Goal: Task Accomplishment & Management: Complete application form

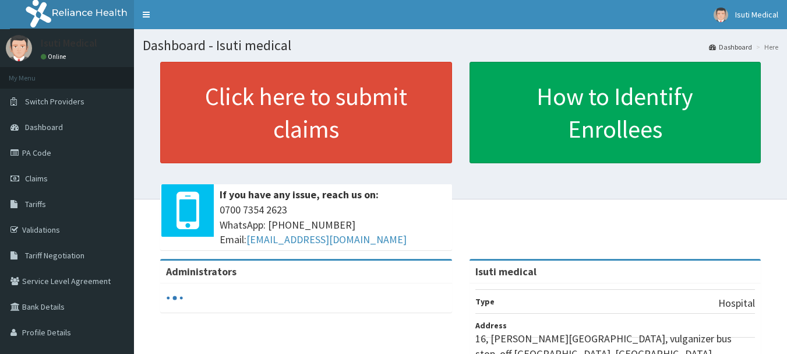
click at [33, 153] on link "PA Code" at bounding box center [67, 153] width 134 height 26
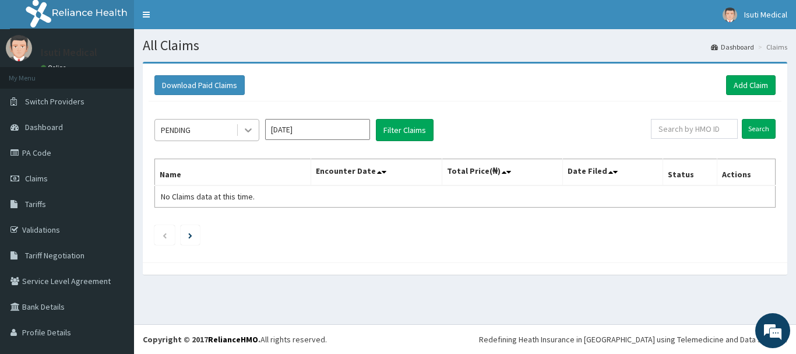
click at [246, 128] on icon at bounding box center [248, 130] width 12 height 12
click at [394, 132] on button "Filter Claims" at bounding box center [405, 130] width 58 height 22
click at [248, 132] on icon at bounding box center [248, 131] width 7 height 4
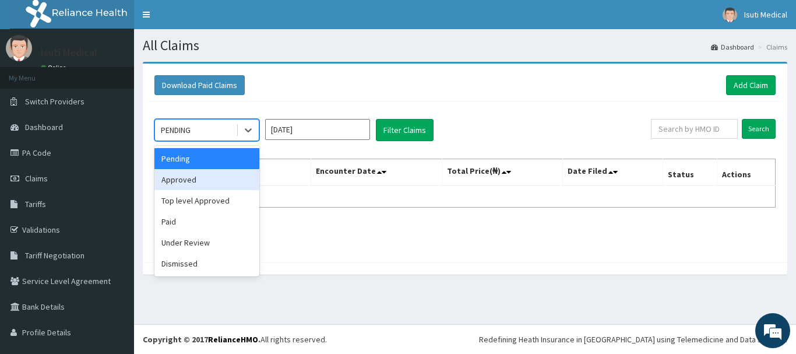
click at [206, 182] on div "Approved" at bounding box center [206, 179] width 105 height 21
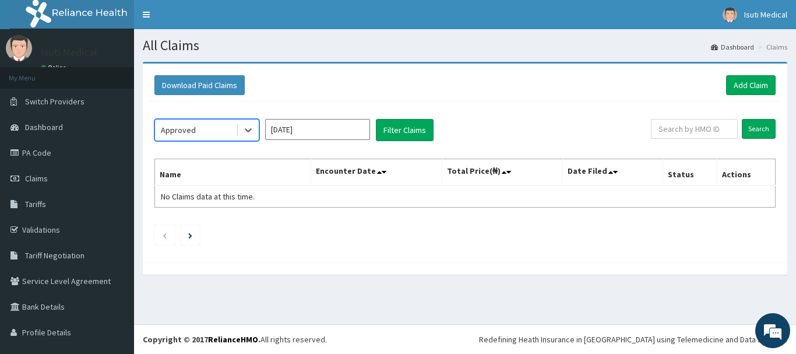
click at [338, 128] on input "Oct 2025" at bounding box center [317, 129] width 105 height 21
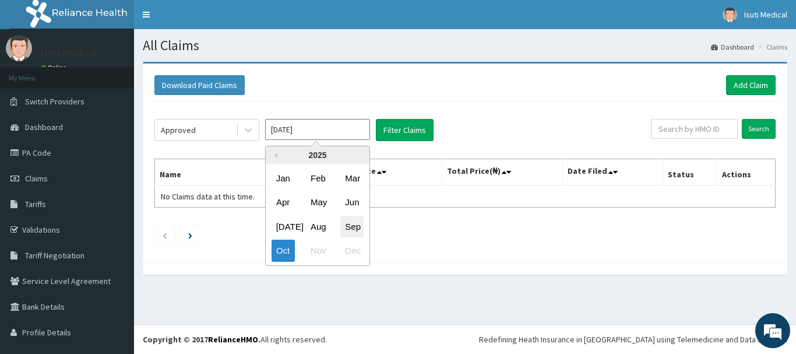
click at [351, 224] on div "Sep" at bounding box center [351, 227] width 23 height 22
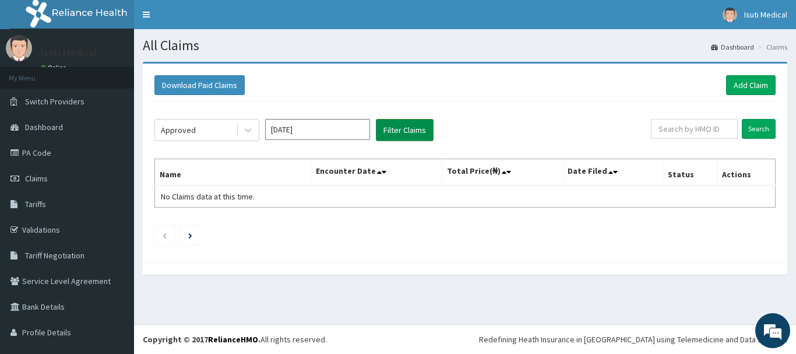
click at [414, 128] on button "Filter Claims" at bounding box center [405, 130] width 58 height 22
click at [245, 132] on icon at bounding box center [248, 130] width 12 height 12
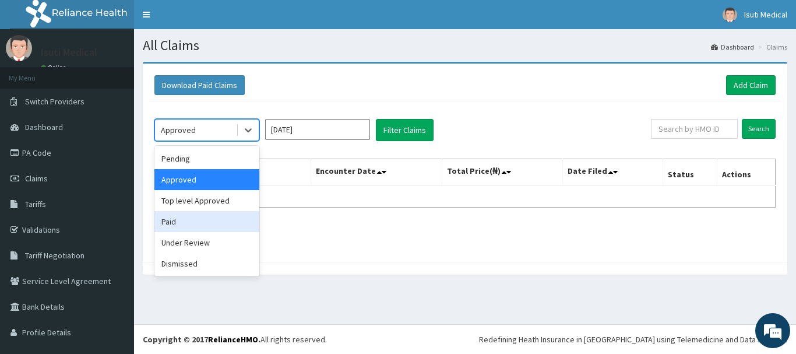
click at [207, 215] on div "Paid" at bounding box center [206, 221] width 105 height 21
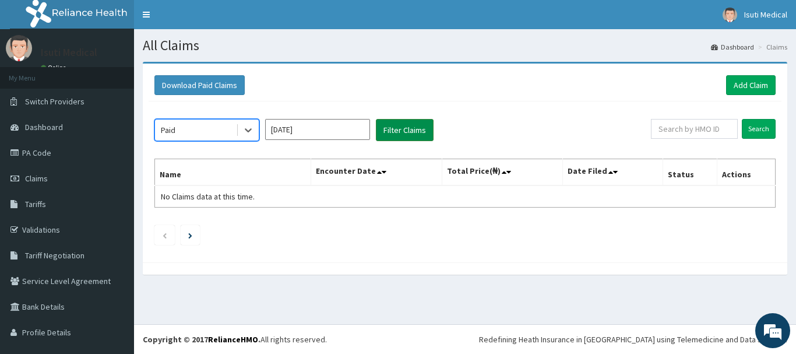
click at [401, 129] on button "Filter Claims" at bounding box center [405, 130] width 58 height 22
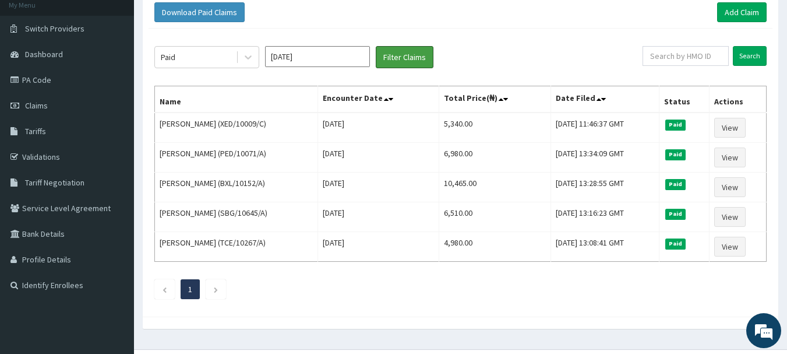
scroll to position [62, 0]
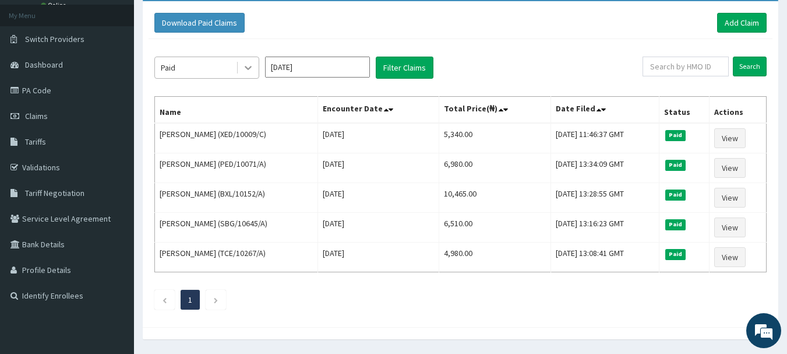
click at [248, 66] on icon at bounding box center [248, 68] width 12 height 12
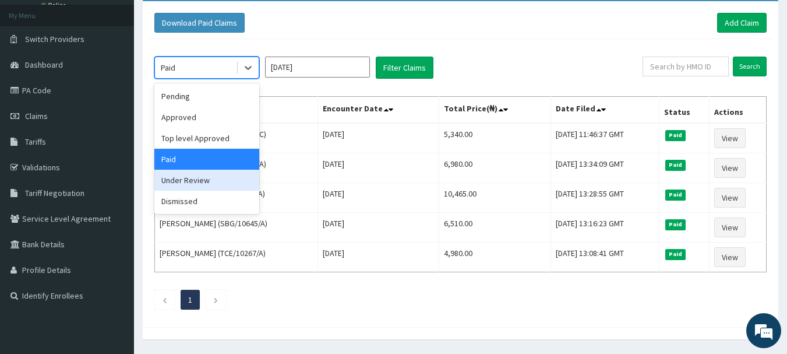
click at [209, 179] on div "Under Review" at bounding box center [206, 180] width 105 height 21
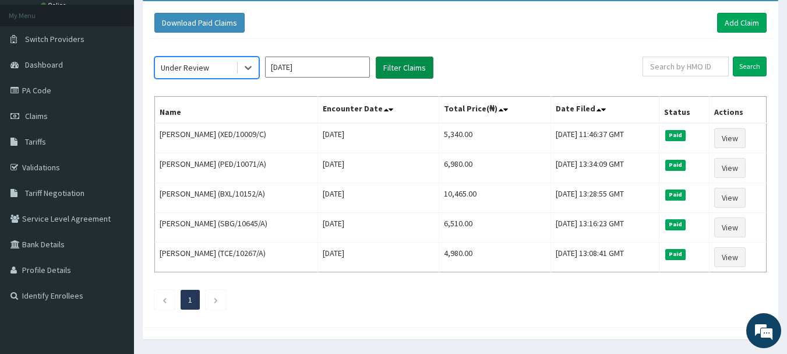
click at [394, 65] on button "Filter Claims" at bounding box center [405, 68] width 58 height 22
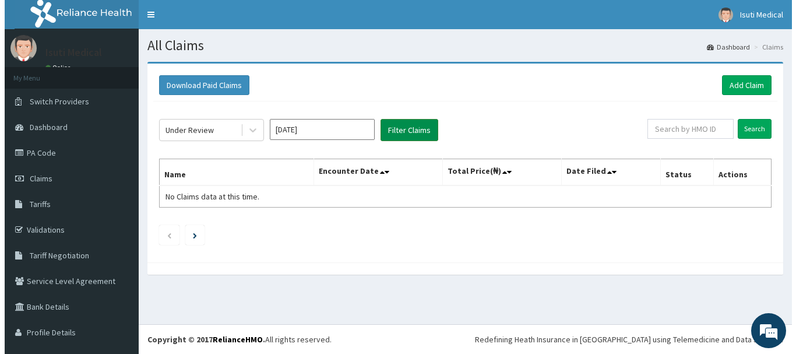
scroll to position [0, 0]
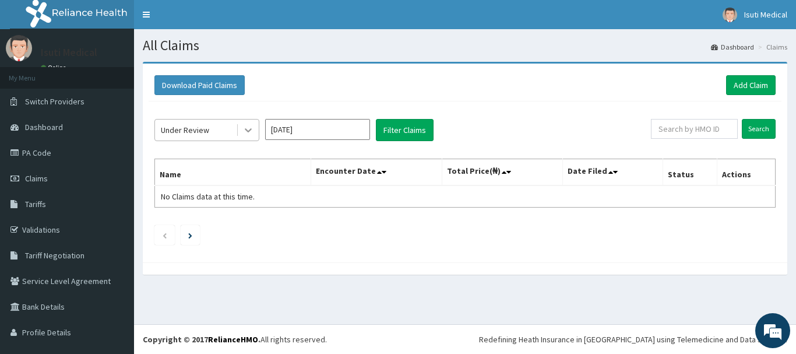
click at [248, 128] on icon at bounding box center [248, 130] width 12 height 12
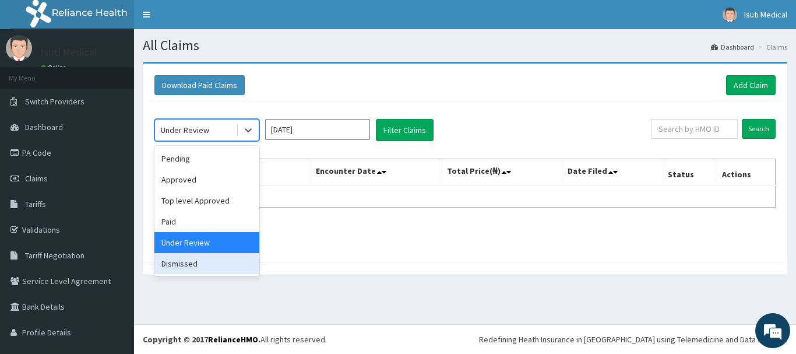
click at [193, 269] on div "Dismissed" at bounding box center [206, 263] width 105 height 21
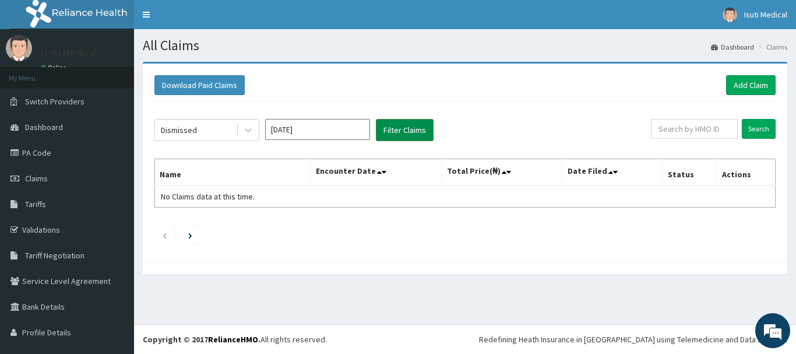
click at [411, 126] on button "Filter Claims" at bounding box center [405, 130] width 58 height 22
click at [249, 132] on icon at bounding box center [248, 130] width 12 height 12
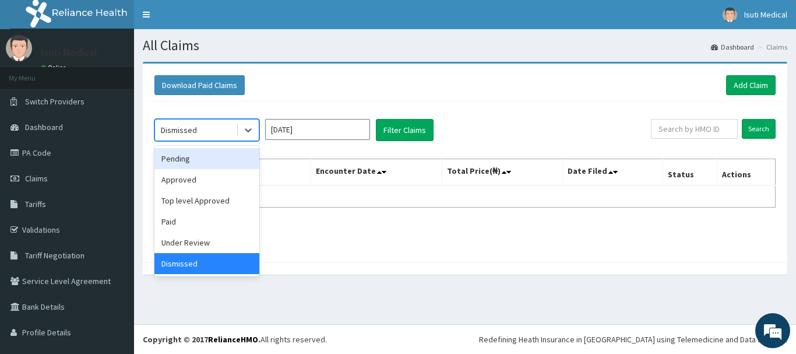
click at [216, 151] on div "Pending" at bounding box center [206, 158] width 105 height 21
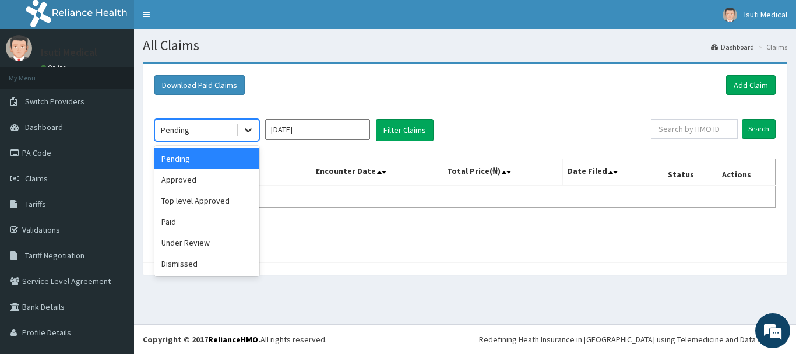
click at [252, 129] on icon at bounding box center [248, 130] width 12 height 12
click at [285, 132] on input "Sep 2025" at bounding box center [317, 129] width 105 height 21
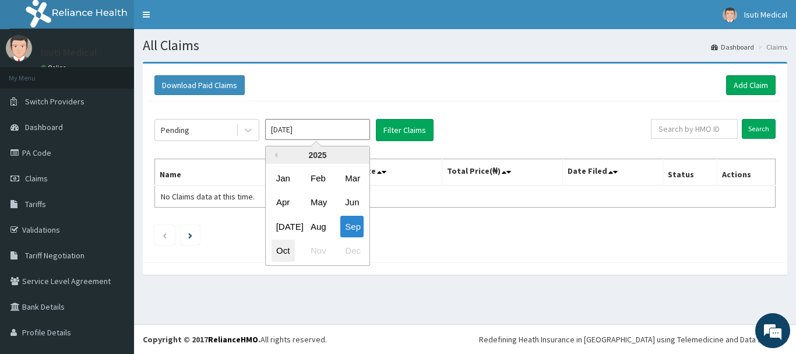
click at [278, 248] on div "Oct" at bounding box center [282, 251] width 23 height 22
type input "Oct 2025"
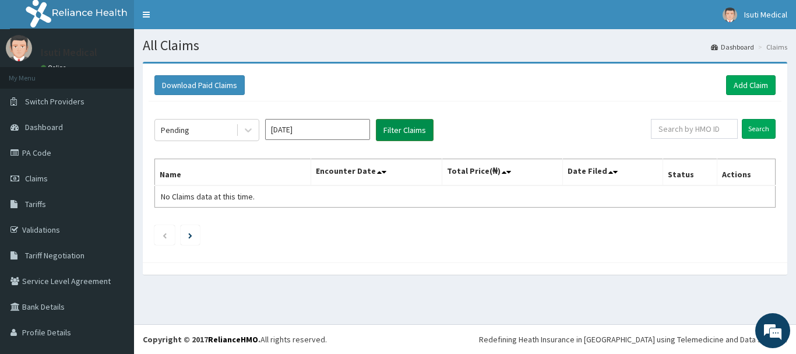
click at [399, 130] on button "Filter Claims" at bounding box center [405, 130] width 58 height 22
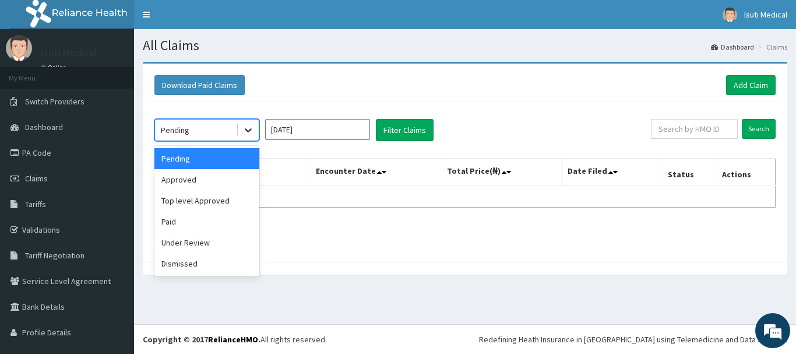
click at [239, 129] on div at bounding box center [248, 129] width 21 height 21
click at [213, 184] on div "Approved" at bounding box center [206, 179] width 105 height 21
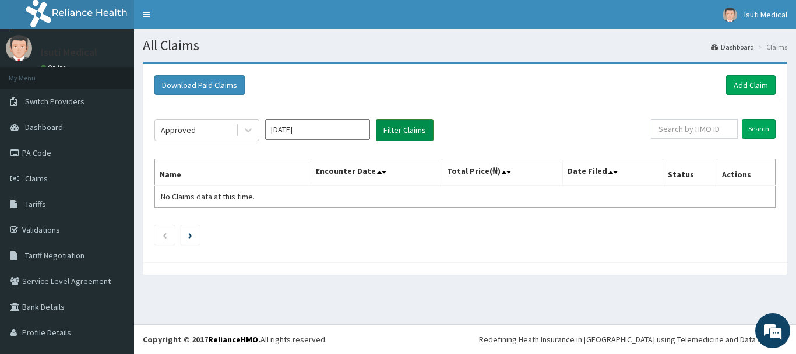
click at [386, 128] on button "Filter Claims" at bounding box center [405, 130] width 58 height 22
click at [249, 128] on icon at bounding box center [248, 130] width 12 height 12
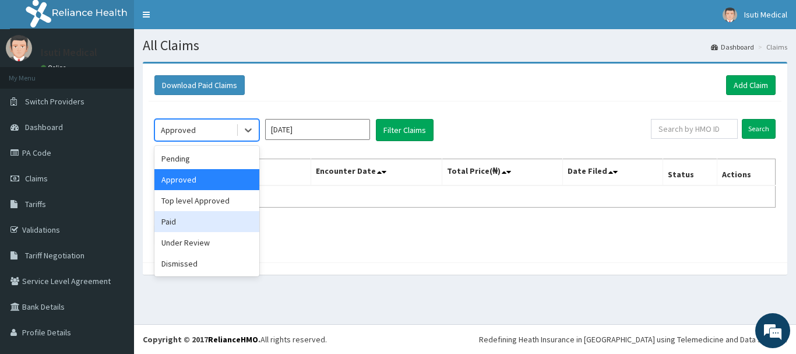
click at [203, 213] on div "Paid" at bounding box center [206, 221] width 105 height 21
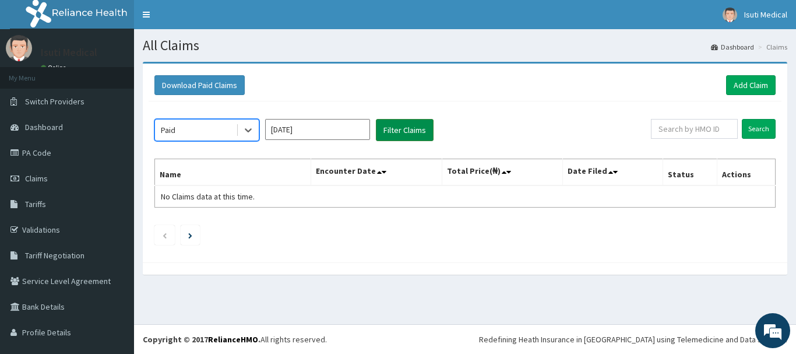
click at [397, 126] on button "Filter Claims" at bounding box center [405, 130] width 58 height 22
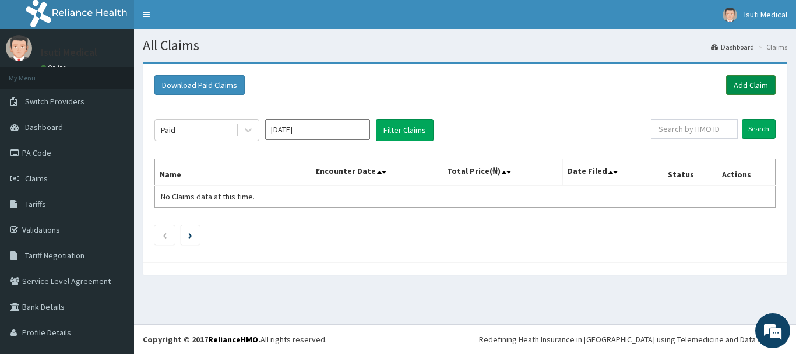
click at [736, 79] on link "Add Claim" at bounding box center [751, 85] width 50 height 20
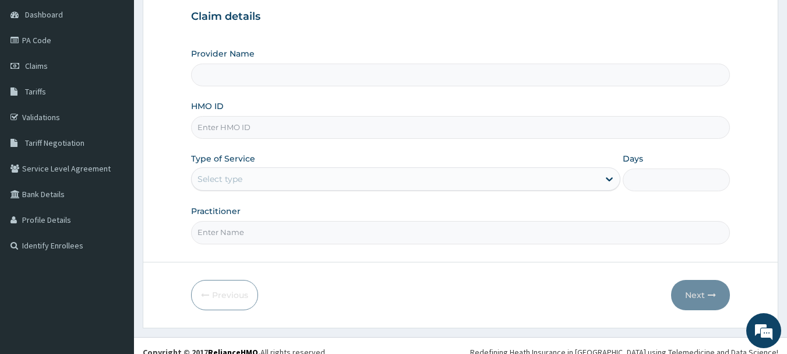
scroll to position [125, 0]
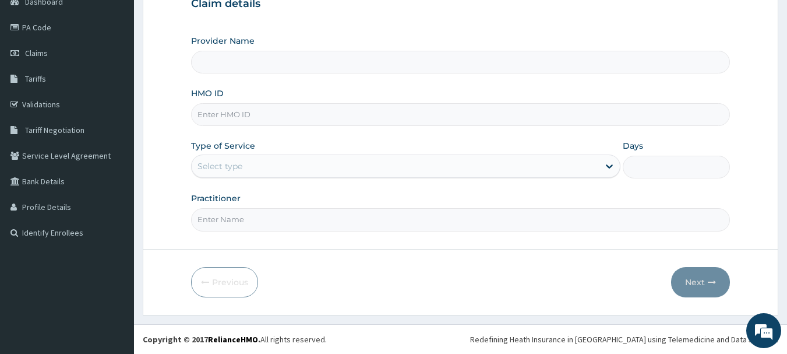
drag, startPoint x: 0, startPoint y: 0, endPoint x: 787, endPoint y: 171, distance: 805.3
click at [786, 171] on html "R EL Toggle navigation Isuti Medical Isuti Medical - isuti.medical@yahoo.co.uk …" at bounding box center [393, 114] width 787 height 479
type input "Isuti medical"
